Goal: Transaction & Acquisition: Purchase product/service

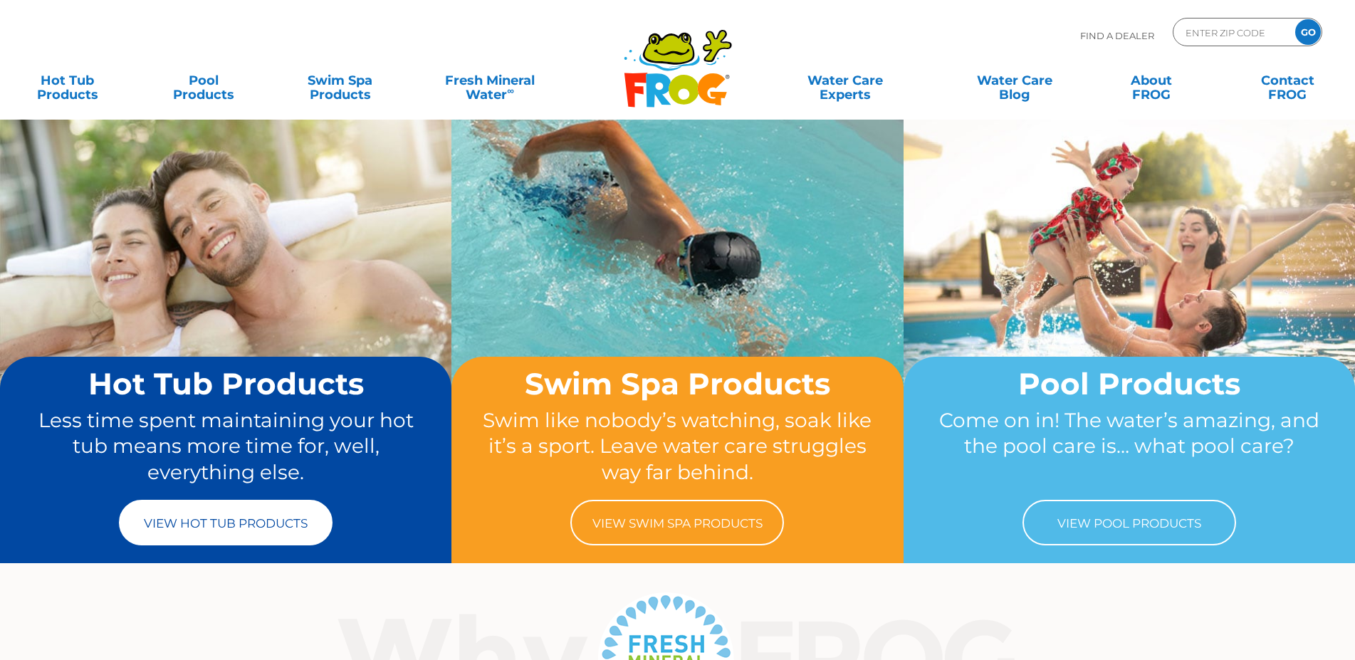
click at [231, 518] on link "View Hot Tub Products" at bounding box center [226, 523] width 214 height 46
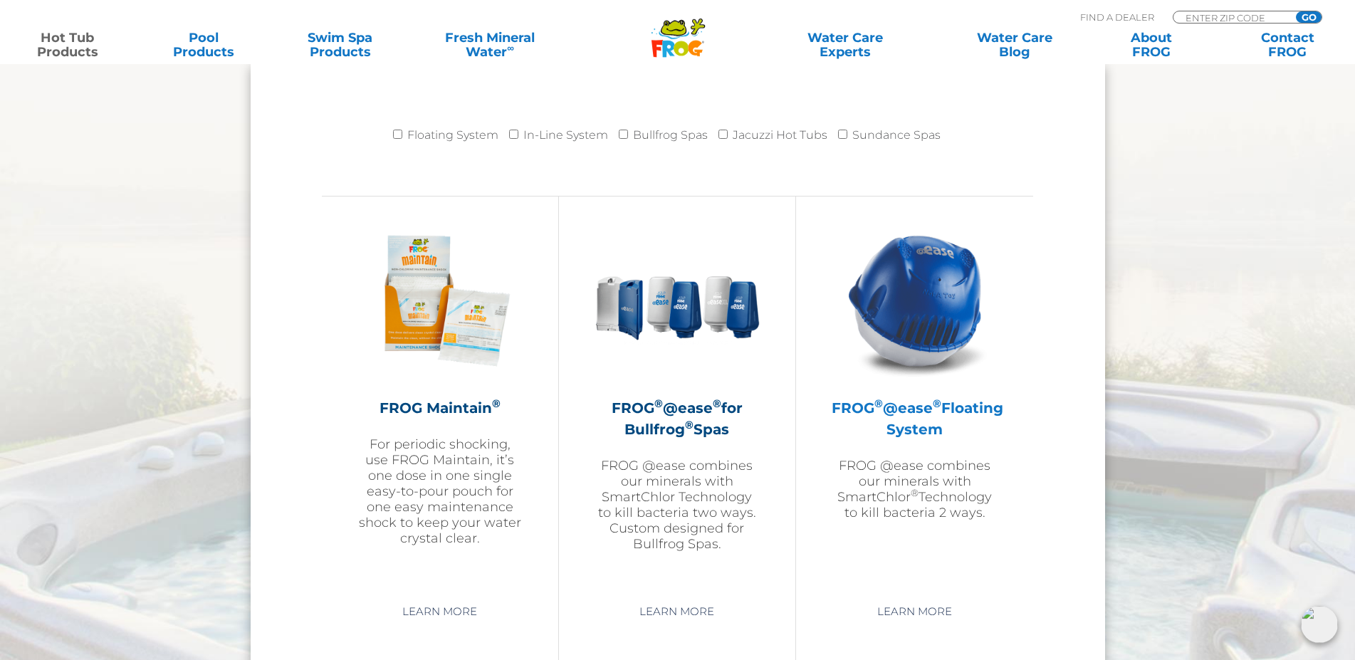
scroll to position [1598, 0]
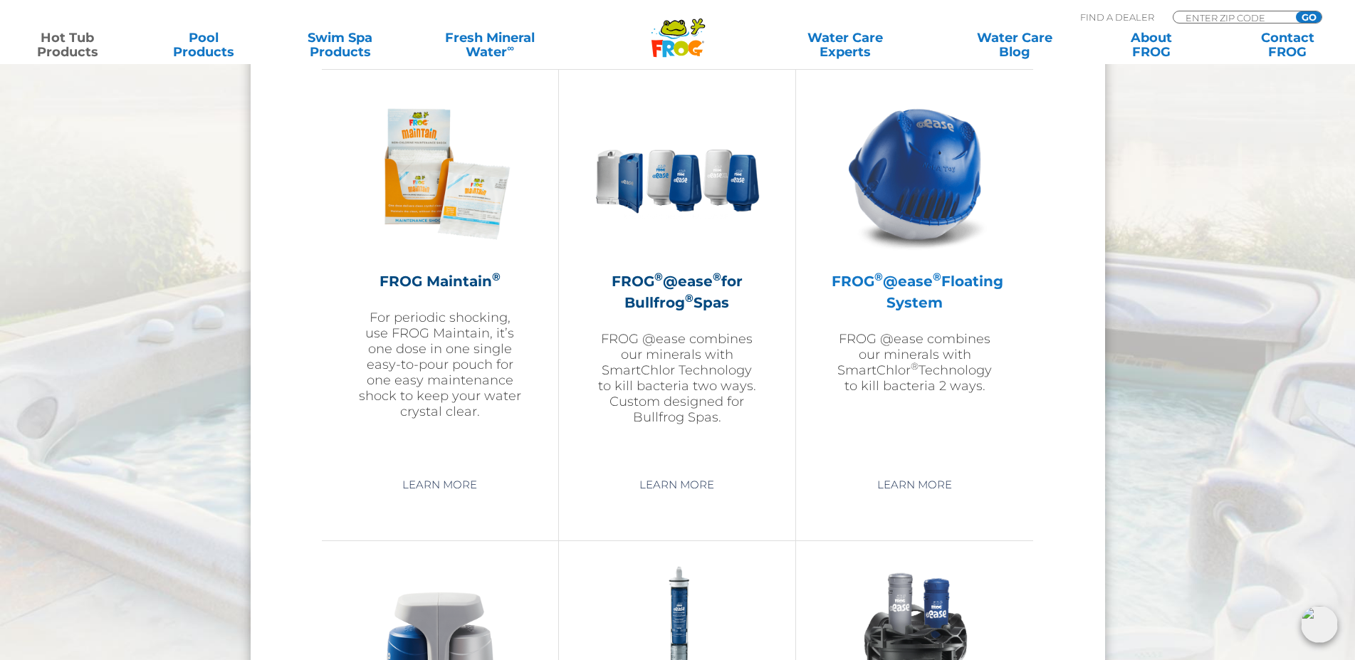
click at [921, 219] on img at bounding box center [914, 173] width 165 height 165
